Goal: Navigation & Orientation: Find specific page/section

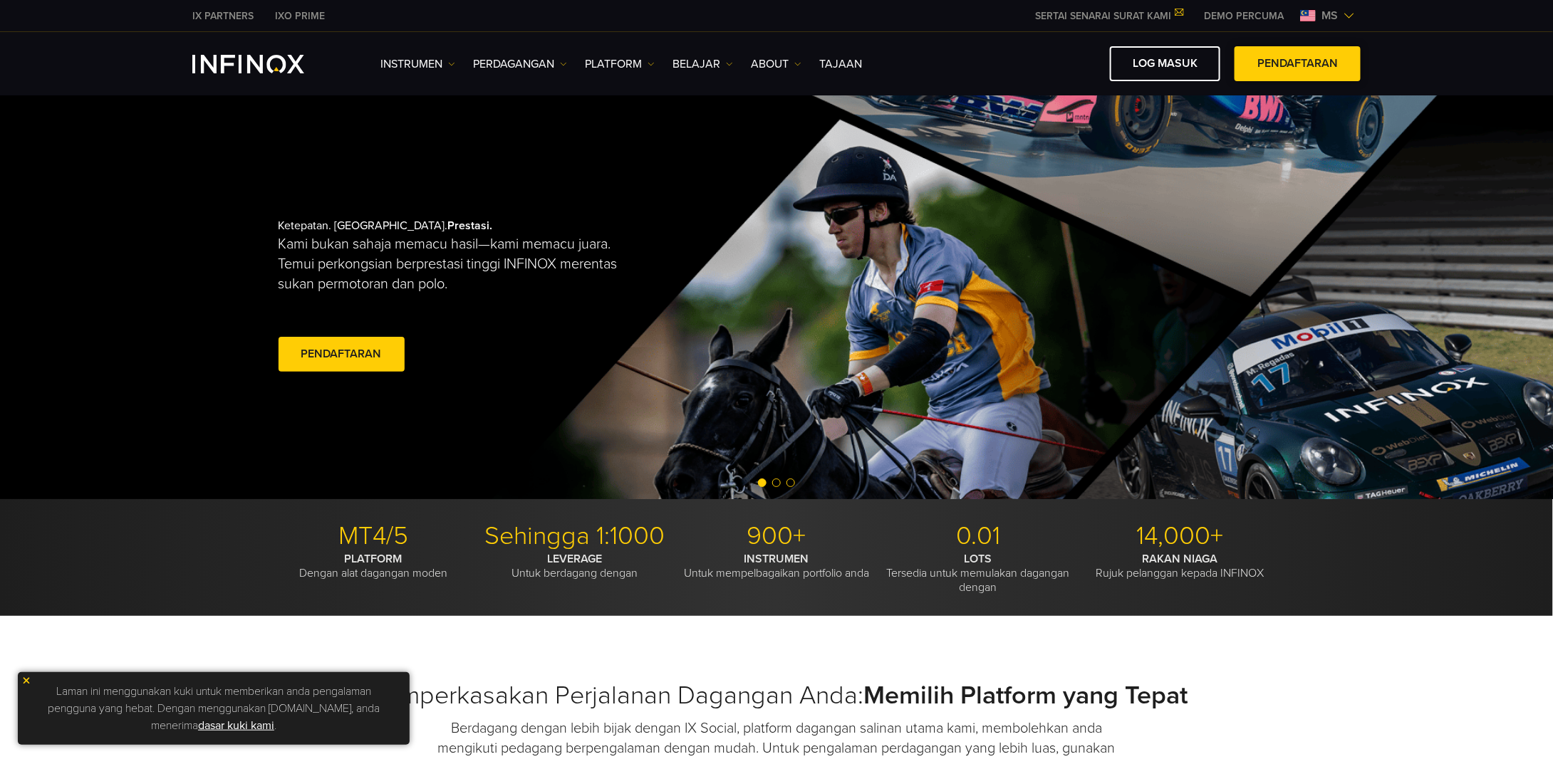
click at [1305, 68] on link "Pendaftaran" at bounding box center [1297, 63] width 126 height 35
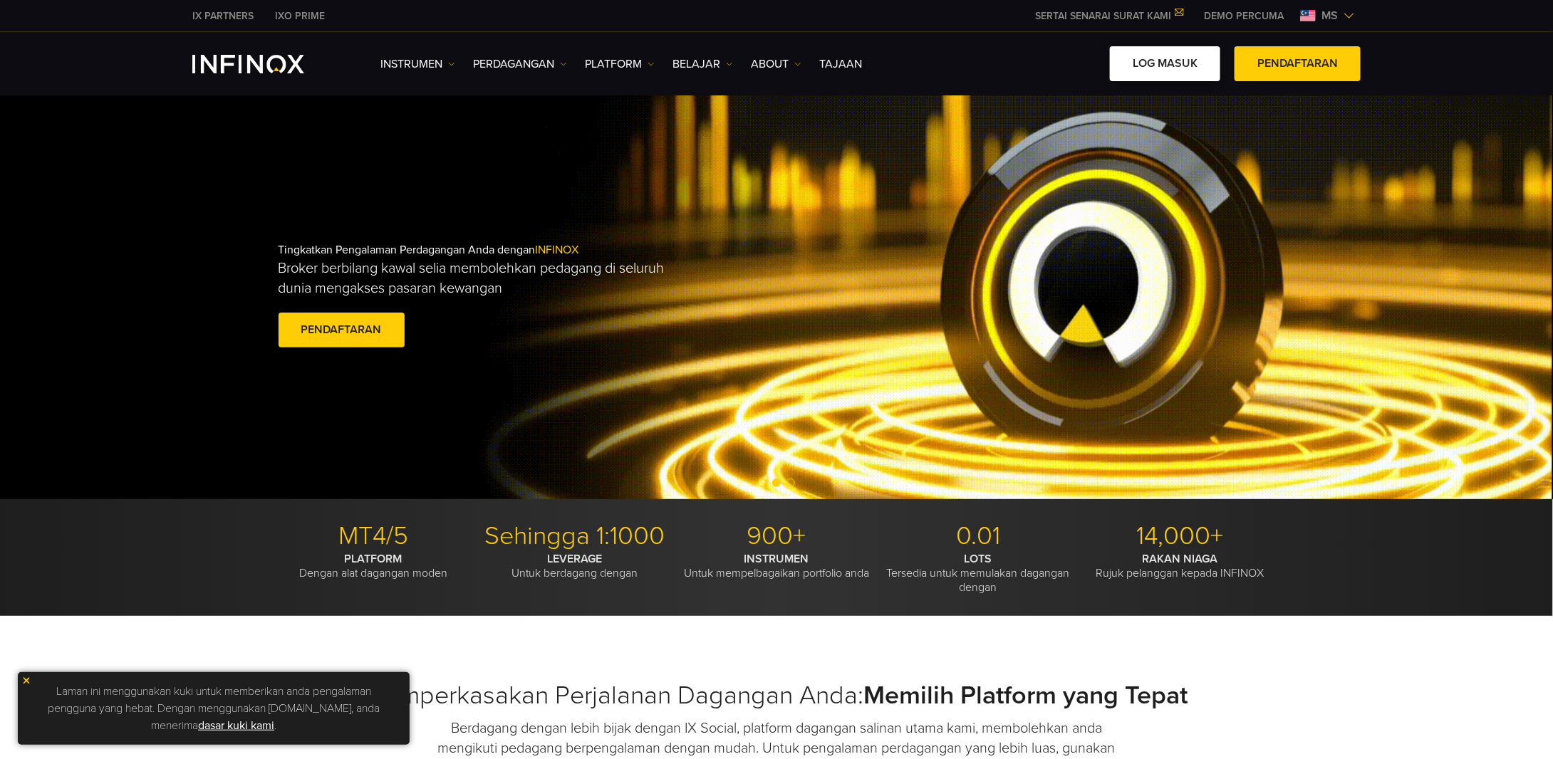
click at [1172, 65] on link "Log masuk" at bounding box center [1165, 63] width 110 height 35
